Goal: Use online tool/utility: Utilize a website feature to perform a specific function

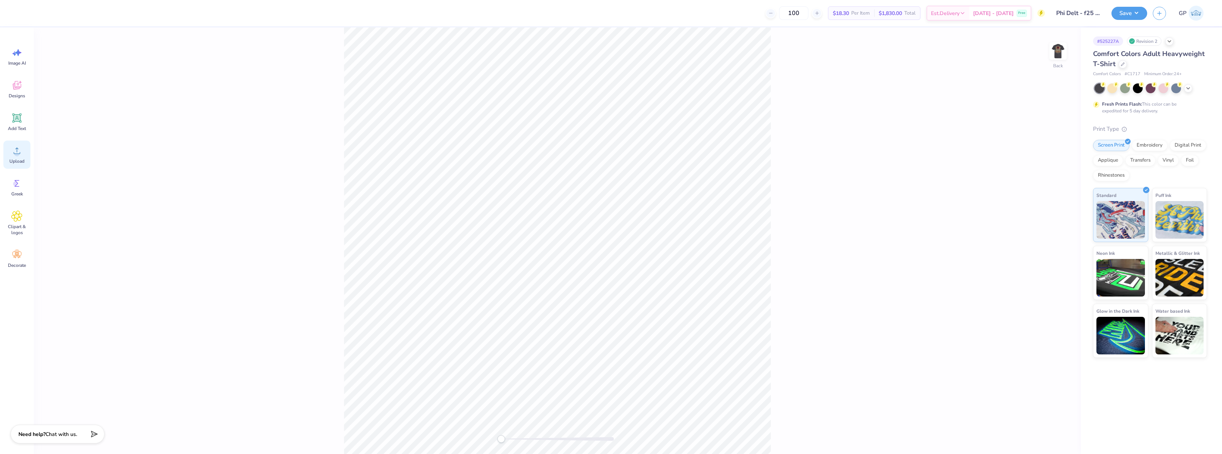
click at [21, 156] on div "Upload" at bounding box center [16, 155] width 27 height 28
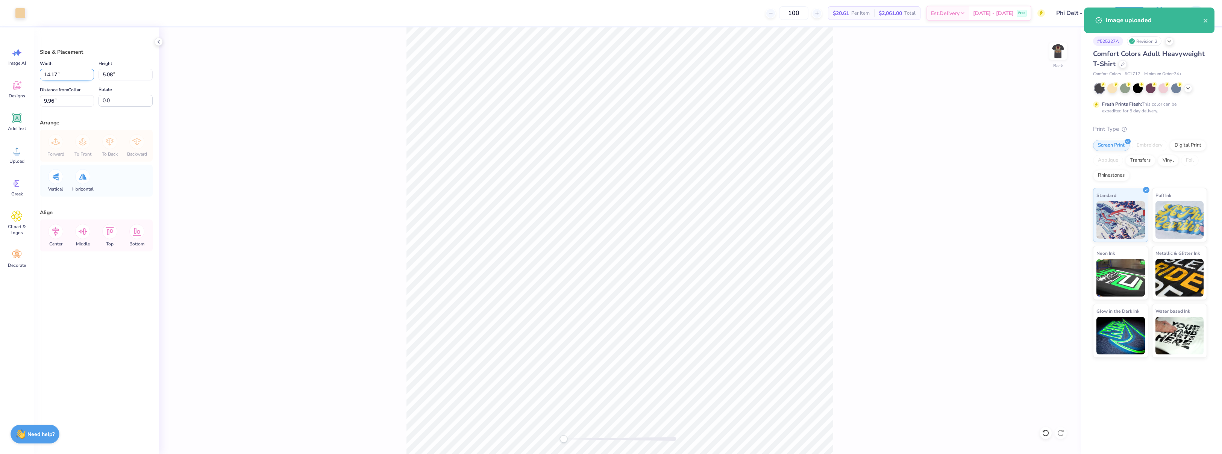
click at [66, 73] on input "14.17" at bounding box center [67, 75] width 54 height 12
type input "3.50"
type input "1.25"
type input "11.87"
click at [66, 73] on input "3.50" at bounding box center [67, 75] width 54 height 12
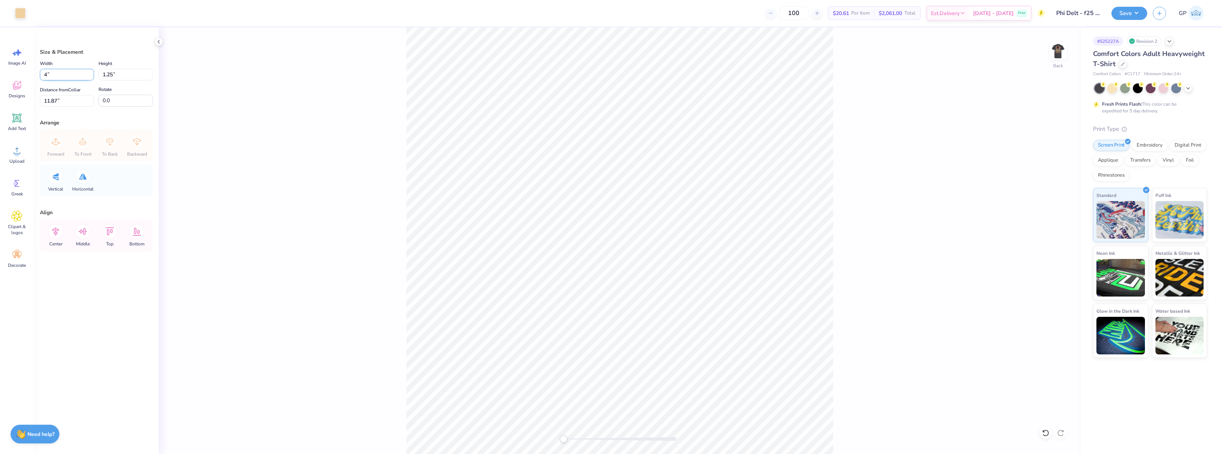
type input "4.00"
type input "1.43"
click at [68, 99] on input "11.78" at bounding box center [67, 101] width 54 height 12
type input "3"
click at [864, 99] on div "Back" at bounding box center [620, 240] width 922 height 427
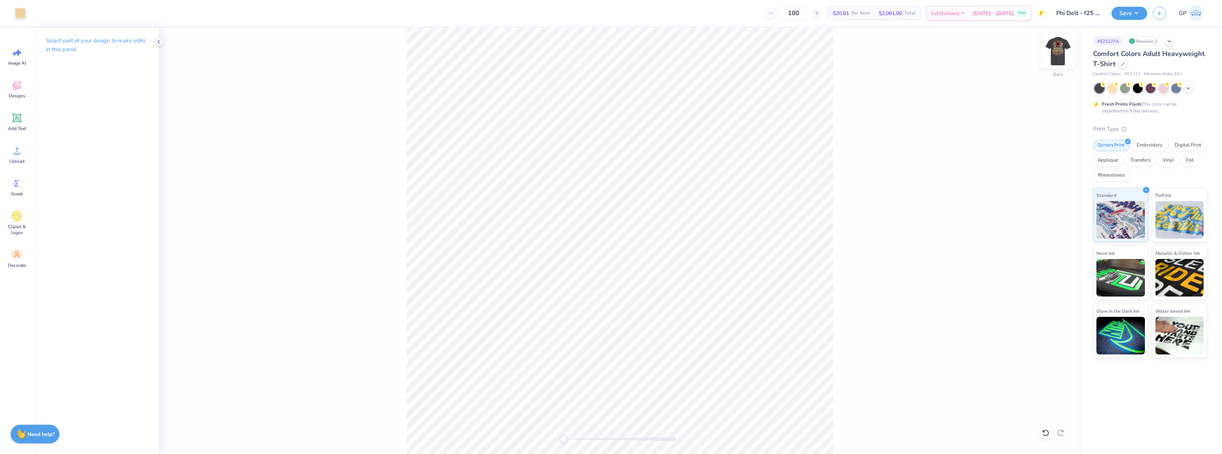
click at [1055, 51] on img at bounding box center [1058, 51] width 30 height 30
click at [18, 150] on icon at bounding box center [16, 150] width 11 height 11
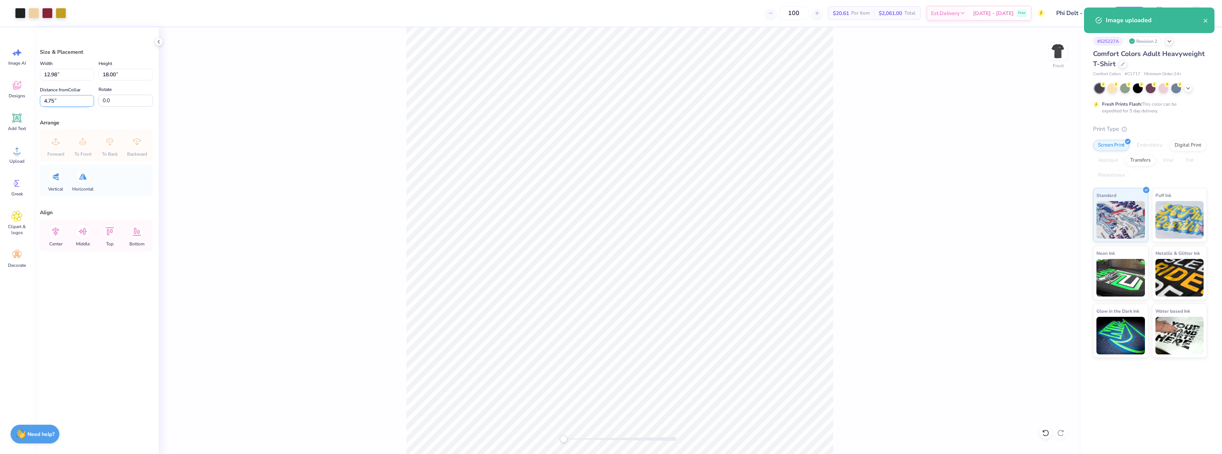
click at [63, 99] on input "4.75" at bounding box center [67, 101] width 54 height 12
type input "3"
click at [125, 70] on input "18.00" at bounding box center [126, 75] width 54 height 12
type input "15"
type input "10.82"
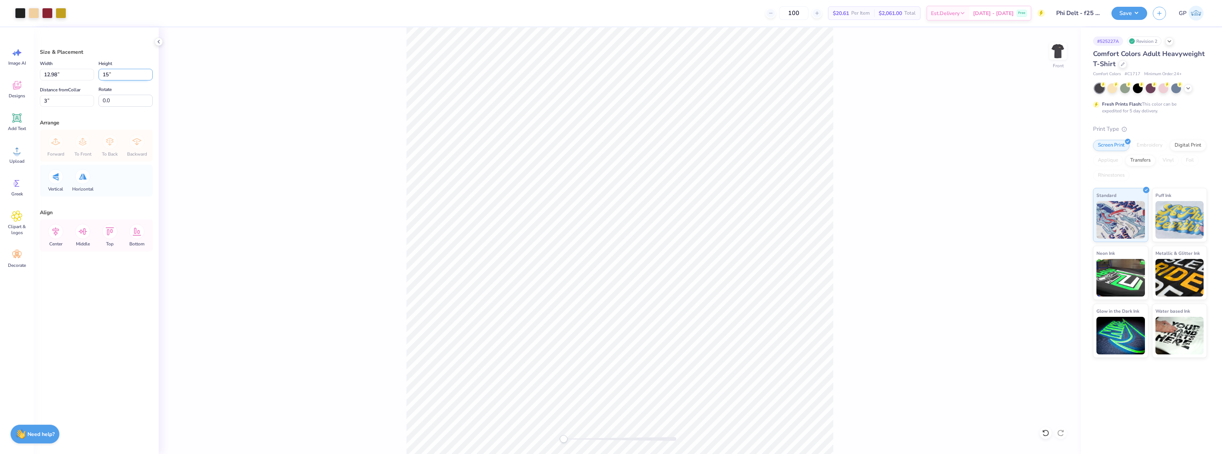
type input "15.00"
click at [68, 103] on input "4.50" at bounding box center [67, 101] width 54 height 12
type input "3"
click at [233, 143] on div "Front" at bounding box center [620, 240] width 922 height 427
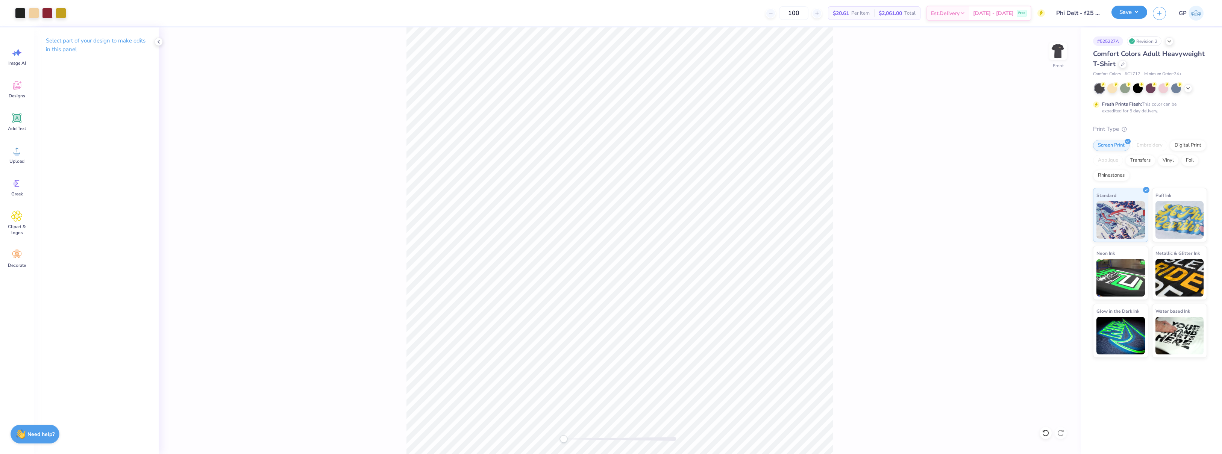
click at [1124, 16] on button "Save" at bounding box center [1129, 12] width 36 height 13
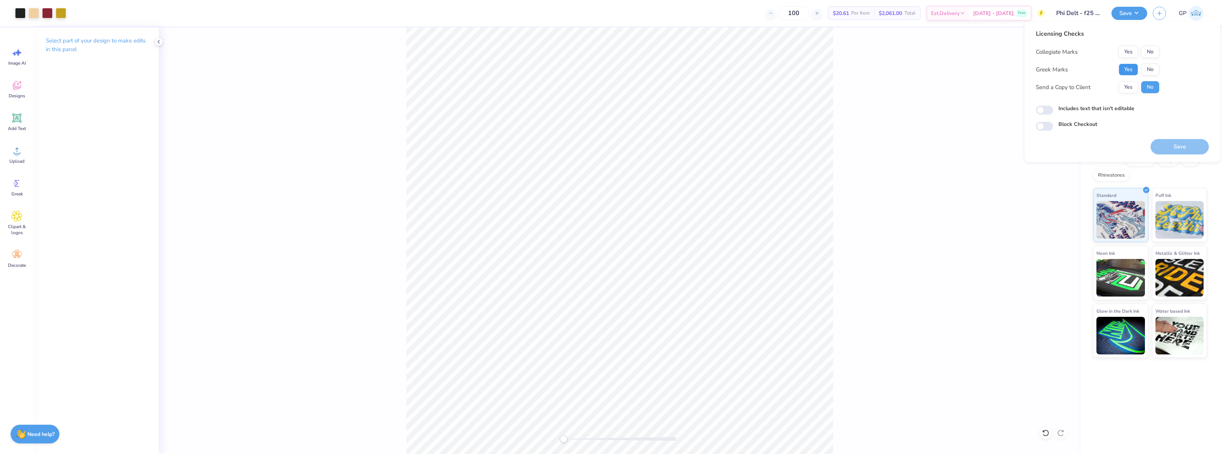
click at [1135, 68] on button "Yes" at bounding box center [1129, 70] width 20 height 12
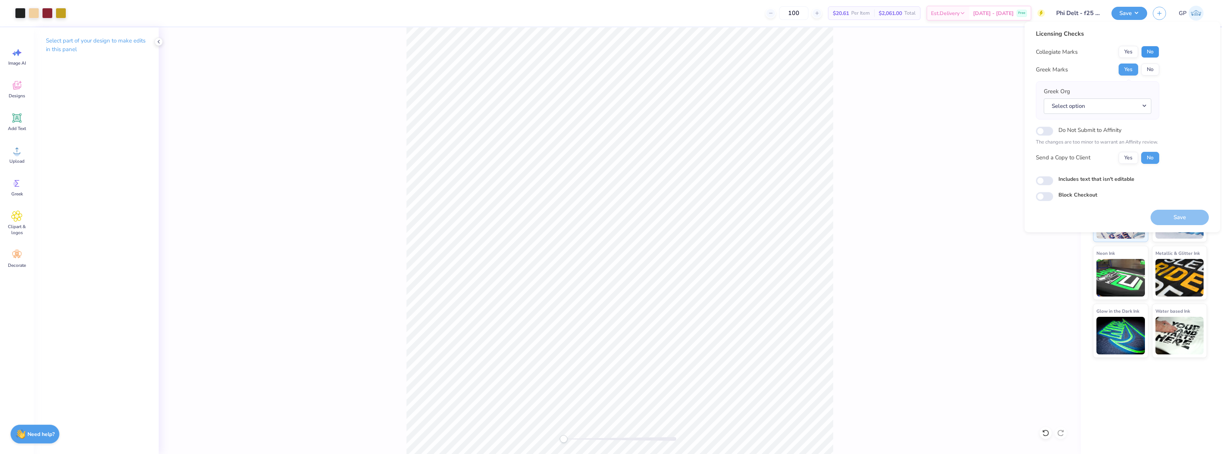
click at [1154, 53] on button "No" at bounding box center [1150, 52] width 18 height 12
click at [1170, 221] on button "Save" at bounding box center [1180, 217] width 58 height 15
